Goal: Task Accomplishment & Management: Complete application form

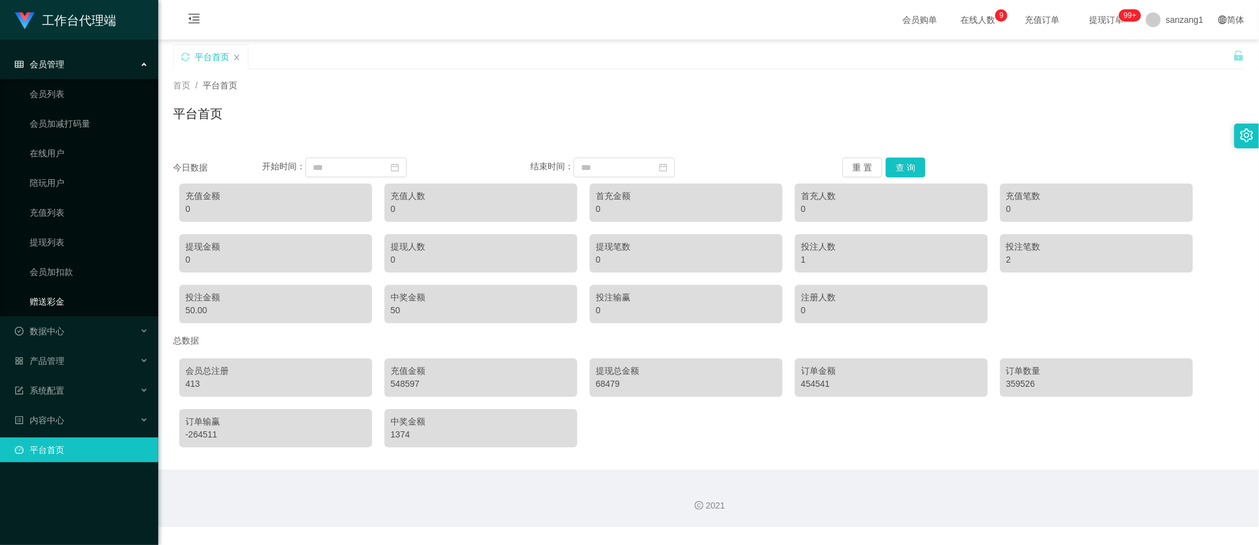
click at [70, 302] on link "赠送彩金" at bounding box center [89, 301] width 119 height 25
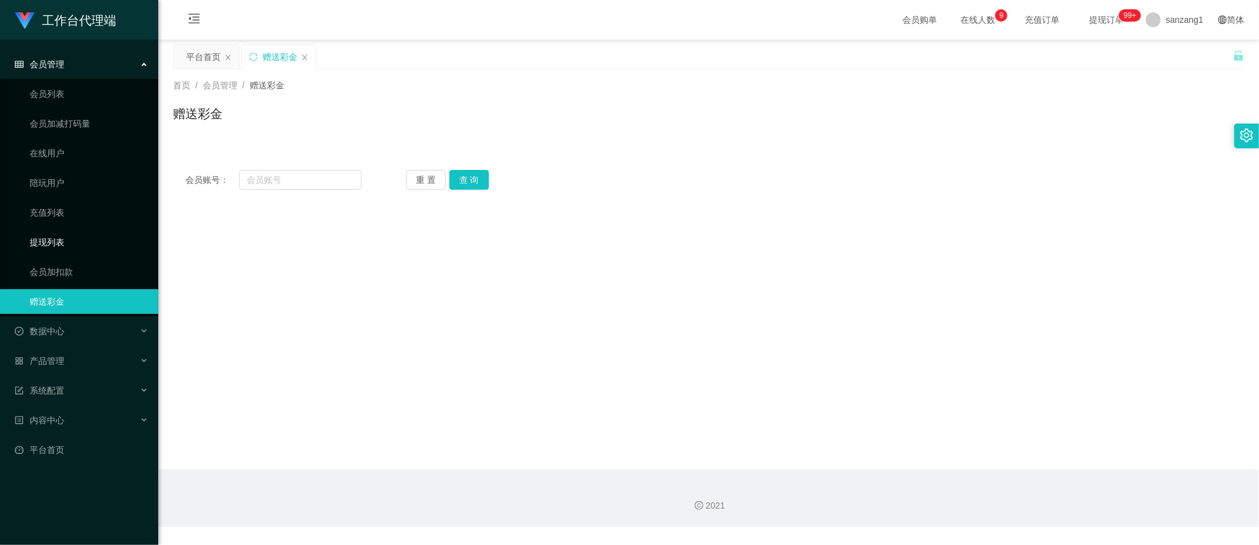
click at [59, 243] on link "提现列表" at bounding box center [89, 242] width 119 height 25
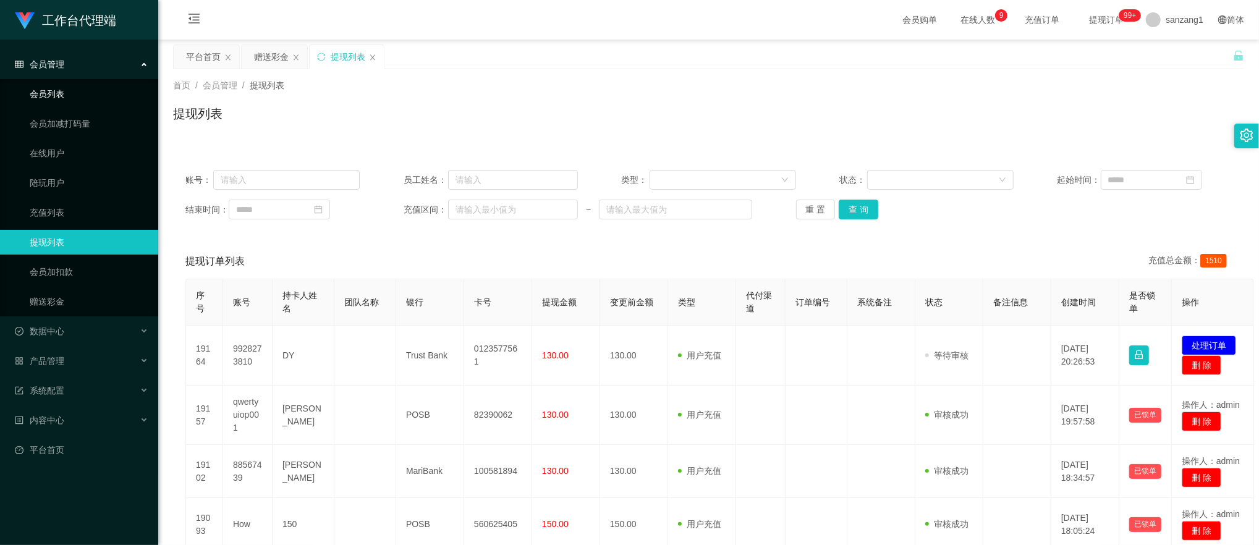
click at [62, 87] on link "会员列表" at bounding box center [89, 94] width 119 height 25
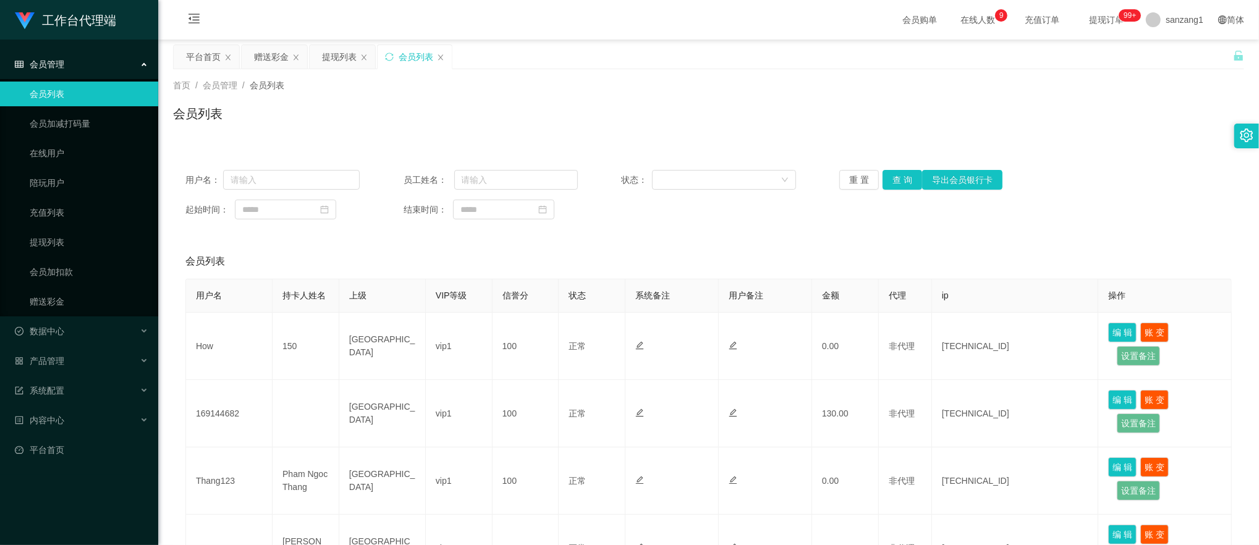
click at [65, 60] on div "会员管理" at bounding box center [79, 64] width 158 height 25
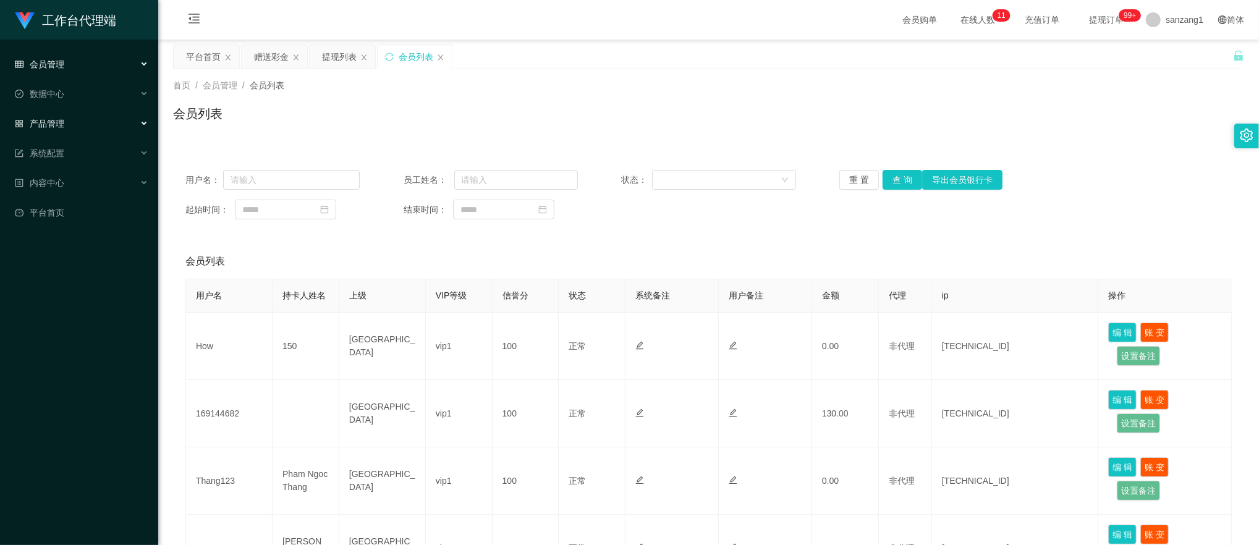
click at [54, 119] on span "产品管理" at bounding box center [39, 124] width 49 height 10
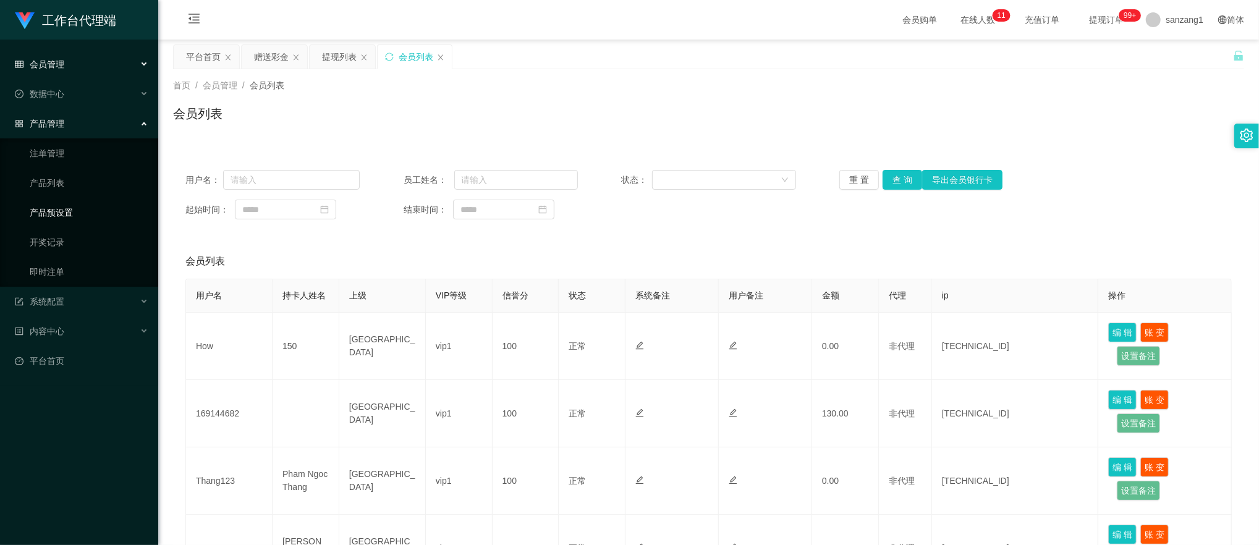
click at [68, 205] on link "产品预设置" at bounding box center [89, 212] width 119 height 25
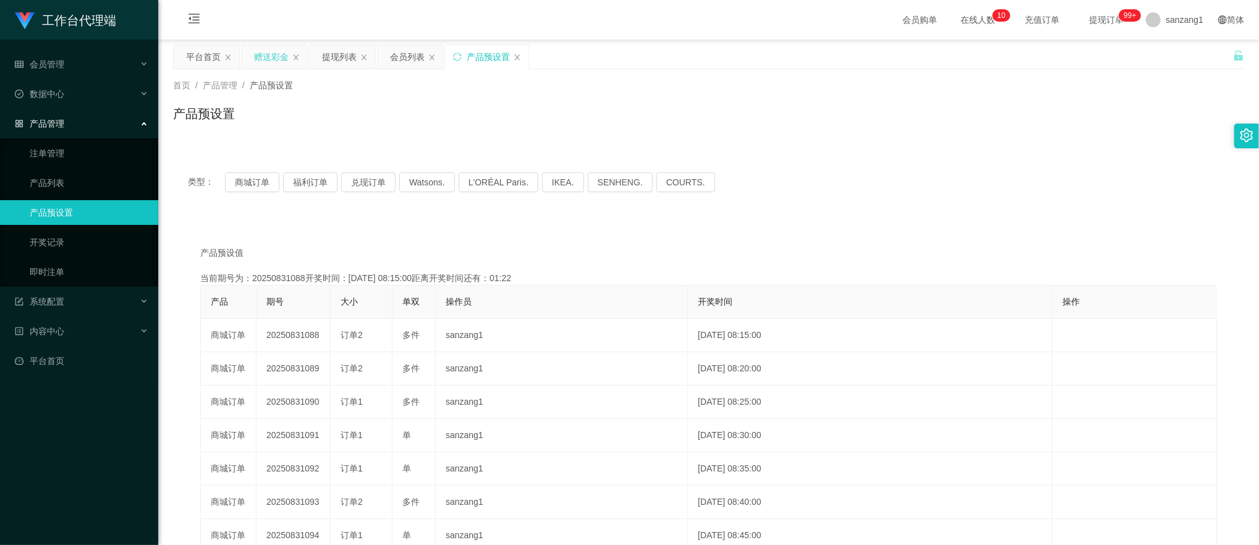
click at [271, 50] on div "赠送彩金" at bounding box center [271, 56] width 35 height 23
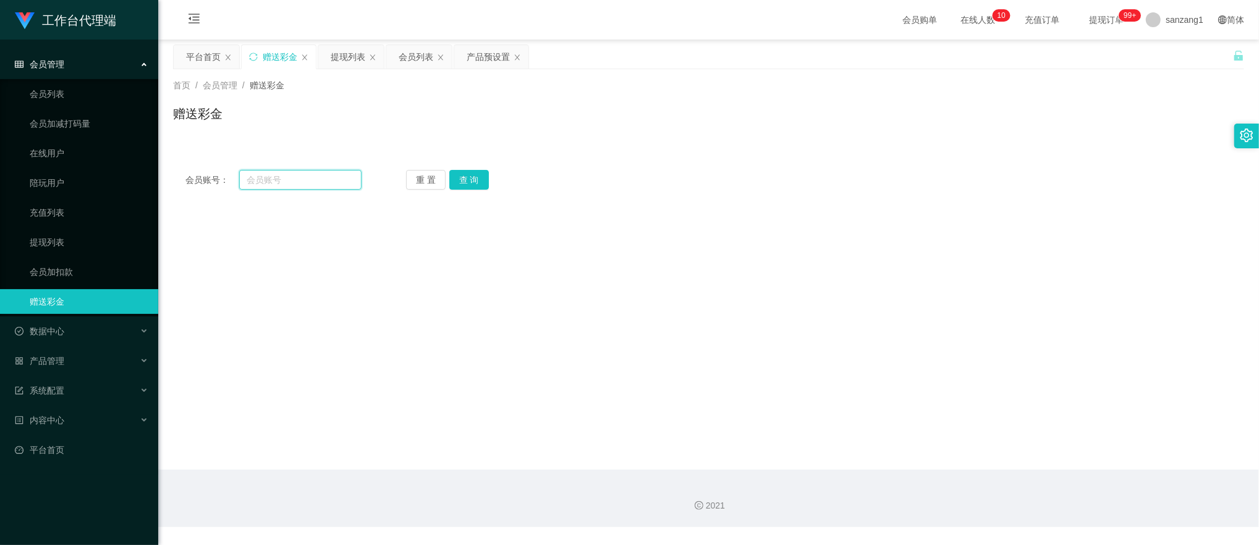
click at [295, 182] on input "text" at bounding box center [300, 180] width 123 height 20
paste input "Colalin1997"
type input "Colalin1997"
click at [454, 178] on button "查 询" at bounding box center [469, 180] width 40 height 20
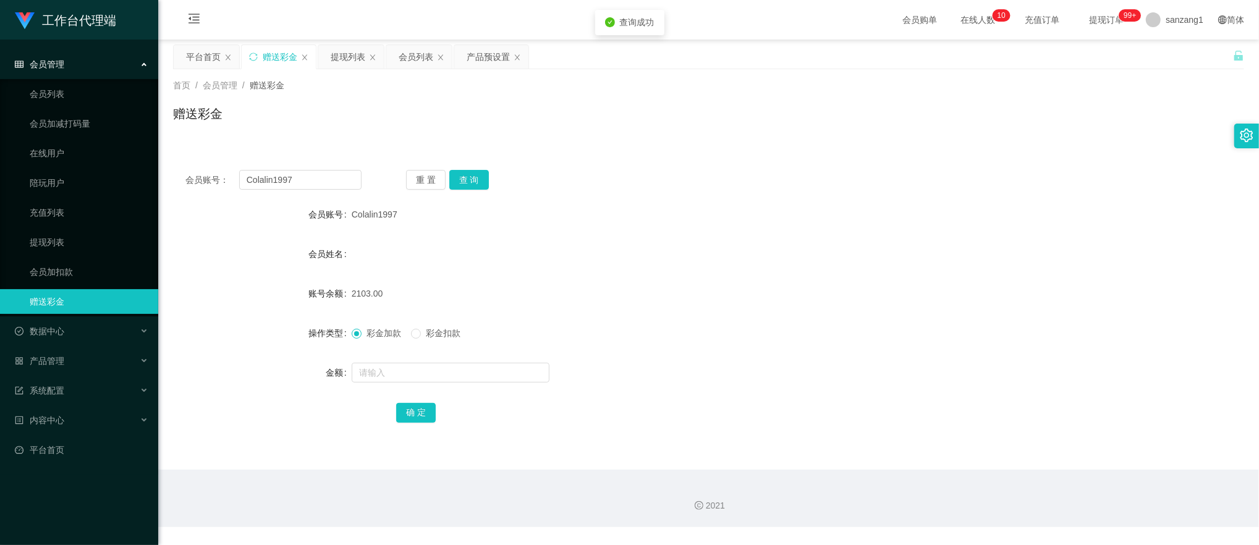
click at [754, 258] on div "会员姓名" at bounding box center [708, 254] width 1071 height 25
click at [384, 364] on input "text" at bounding box center [451, 373] width 198 height 20
type input "272"
click at [399, 416] on button "确 定" at bounding box center [416, 413] width 40 height 20
